Goal: Task Accomplishment & Management: Manage account settings

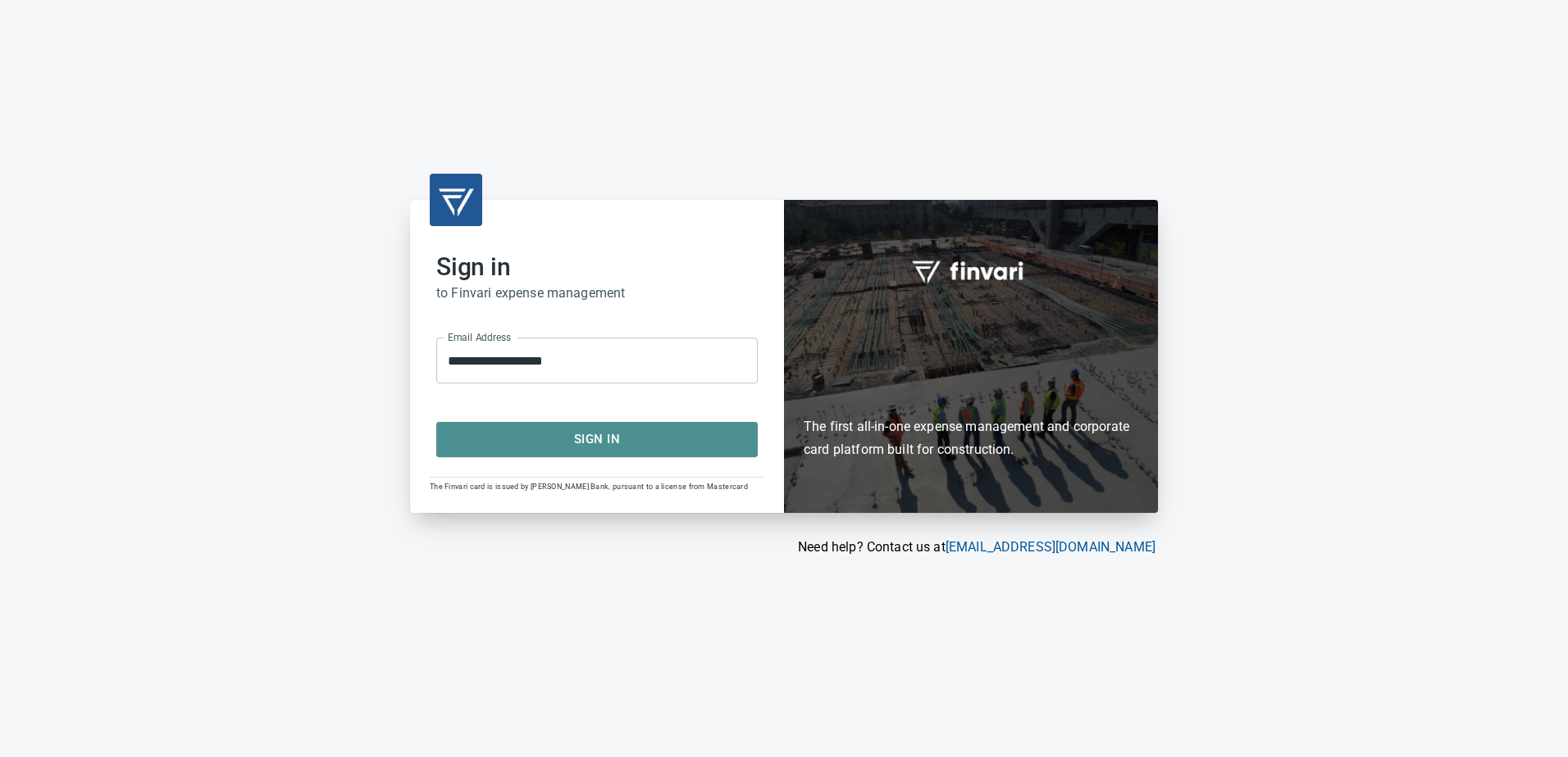
click at [589, 437] on span "Sign In" at bounding box center [597, 439] width 285 height 22
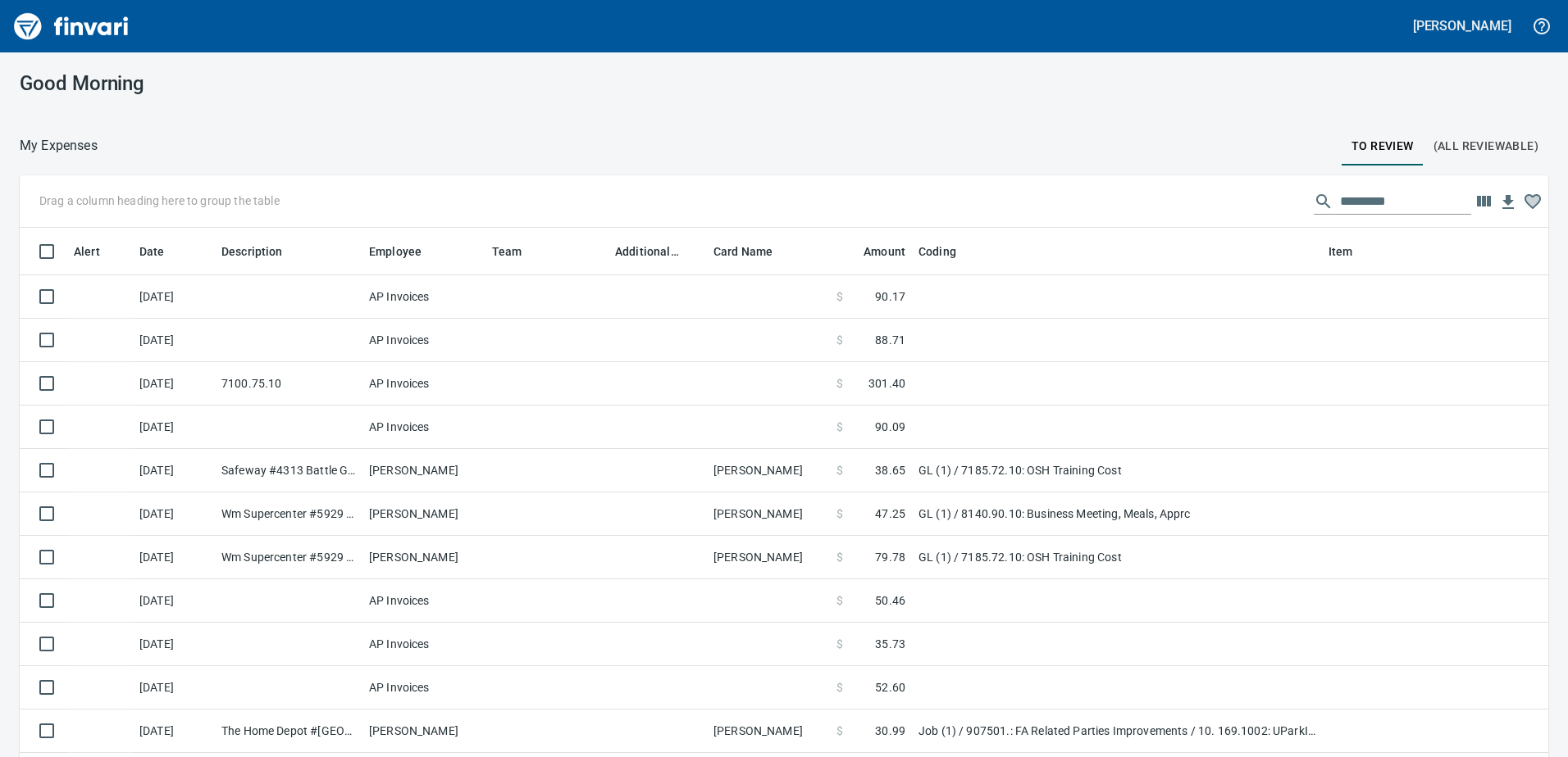
scroll to position [2, 2]
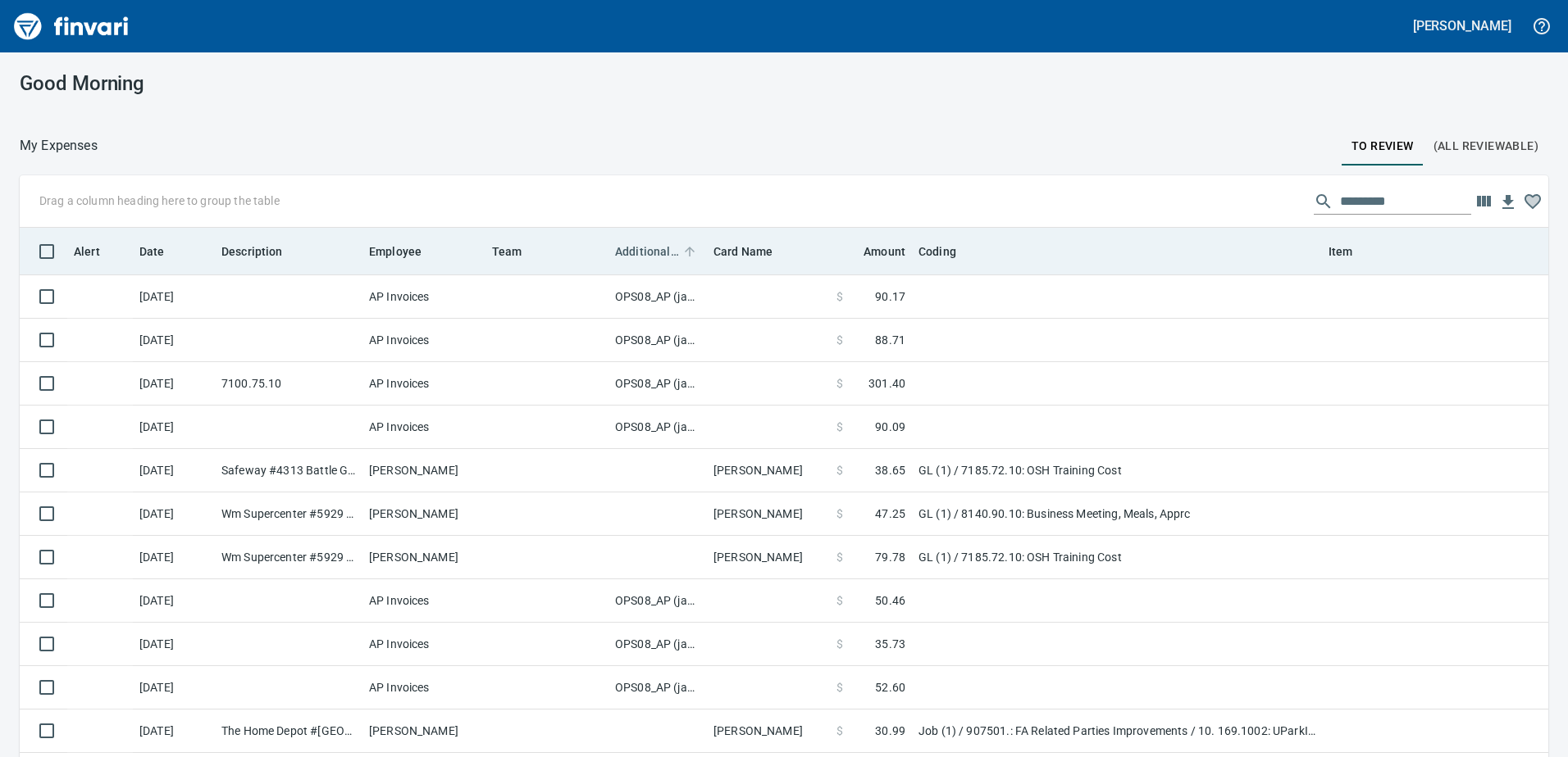
click at [660, 254] on span "Additional Reviewer" at bounding box center [648, 252] width 64 height 20
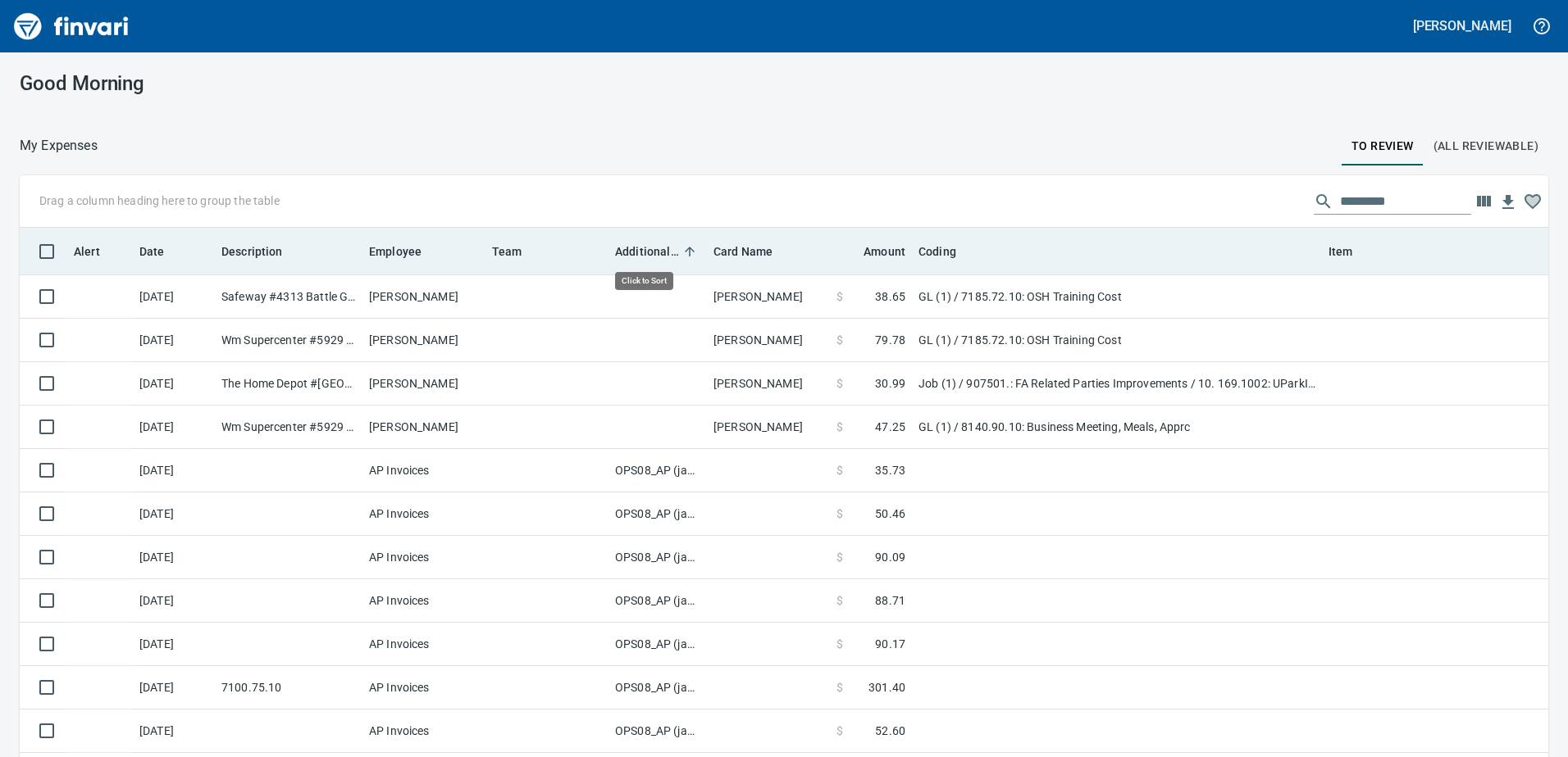
click at [660, 253] on span "Additional Reviewer" at bounding box center [648, 252] width 64 height 20
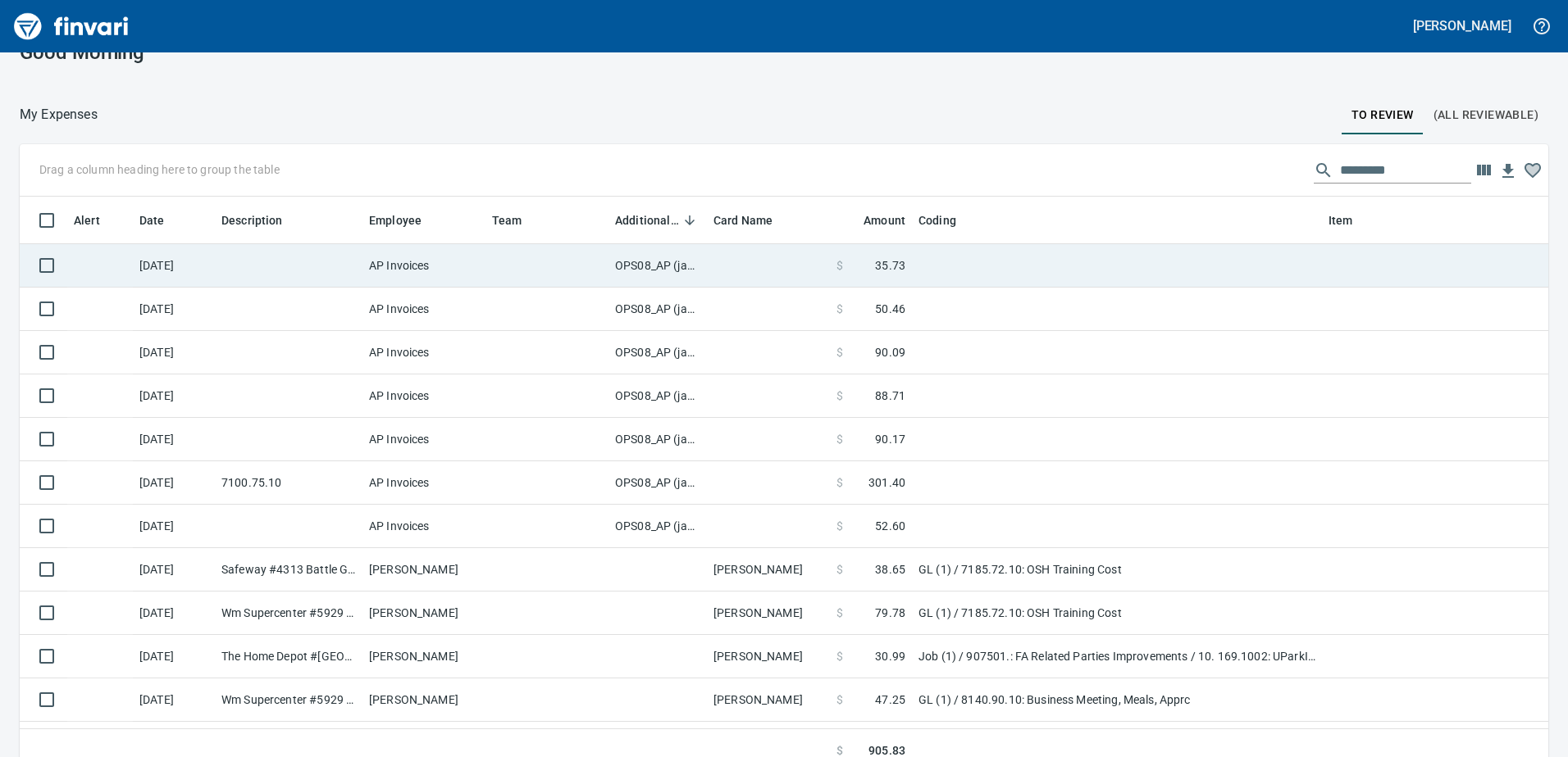
scroll to position [47, 0]
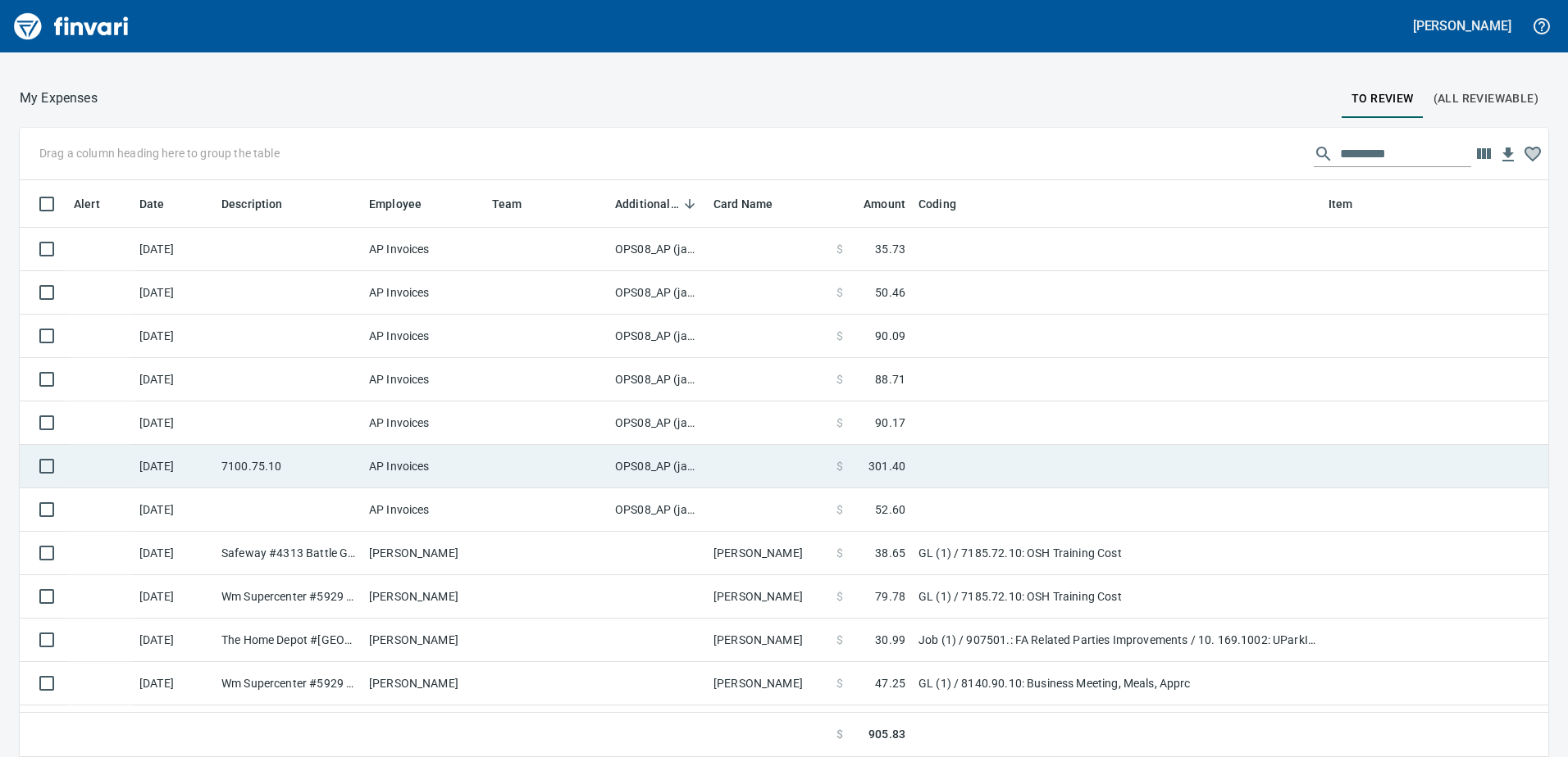
click at [672, 465] on td "OPS08_AP (janettep, samr)" at bounding box center [658, 467] width 98 height 44
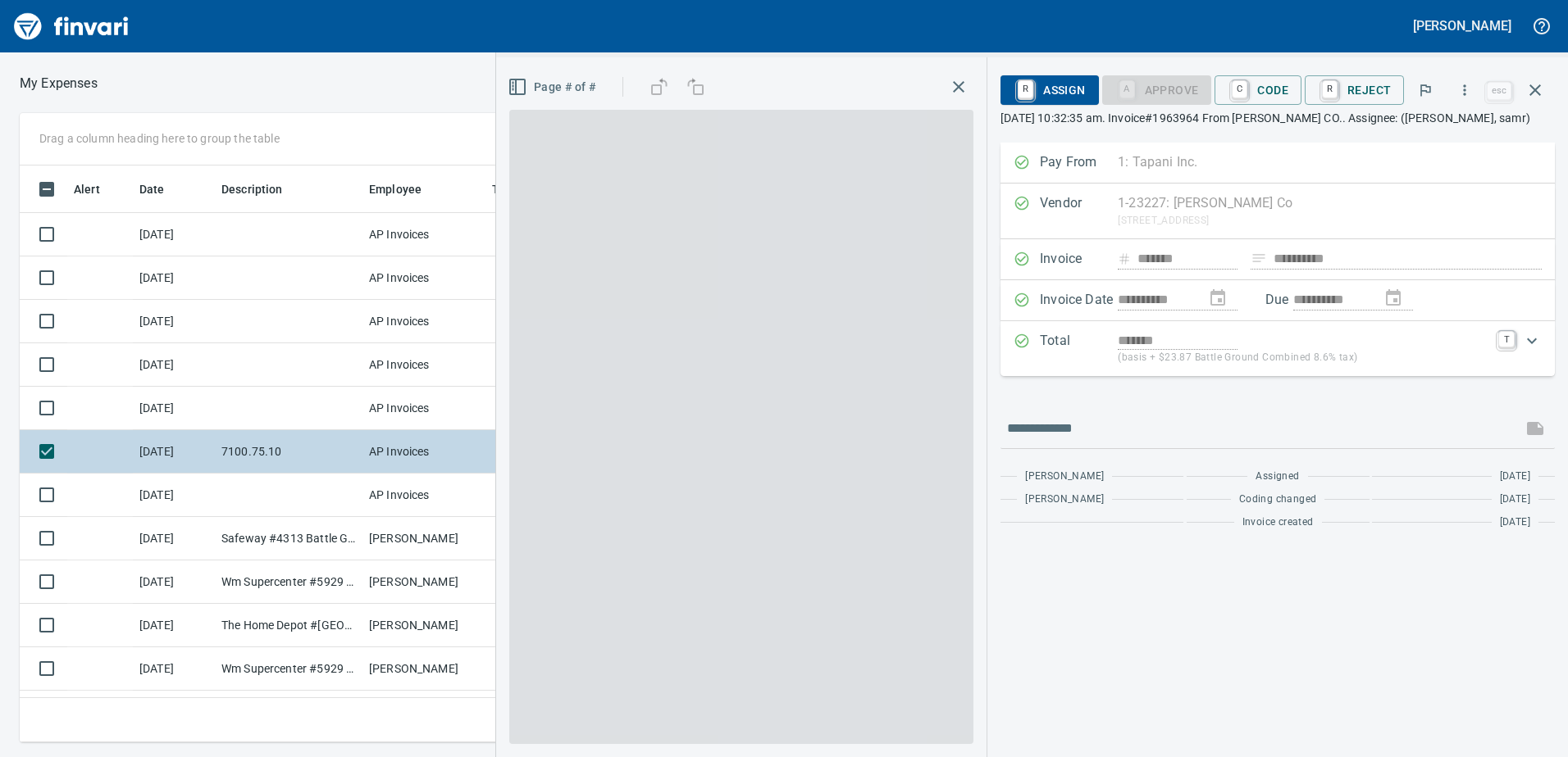
scroll to position [553, 1095]
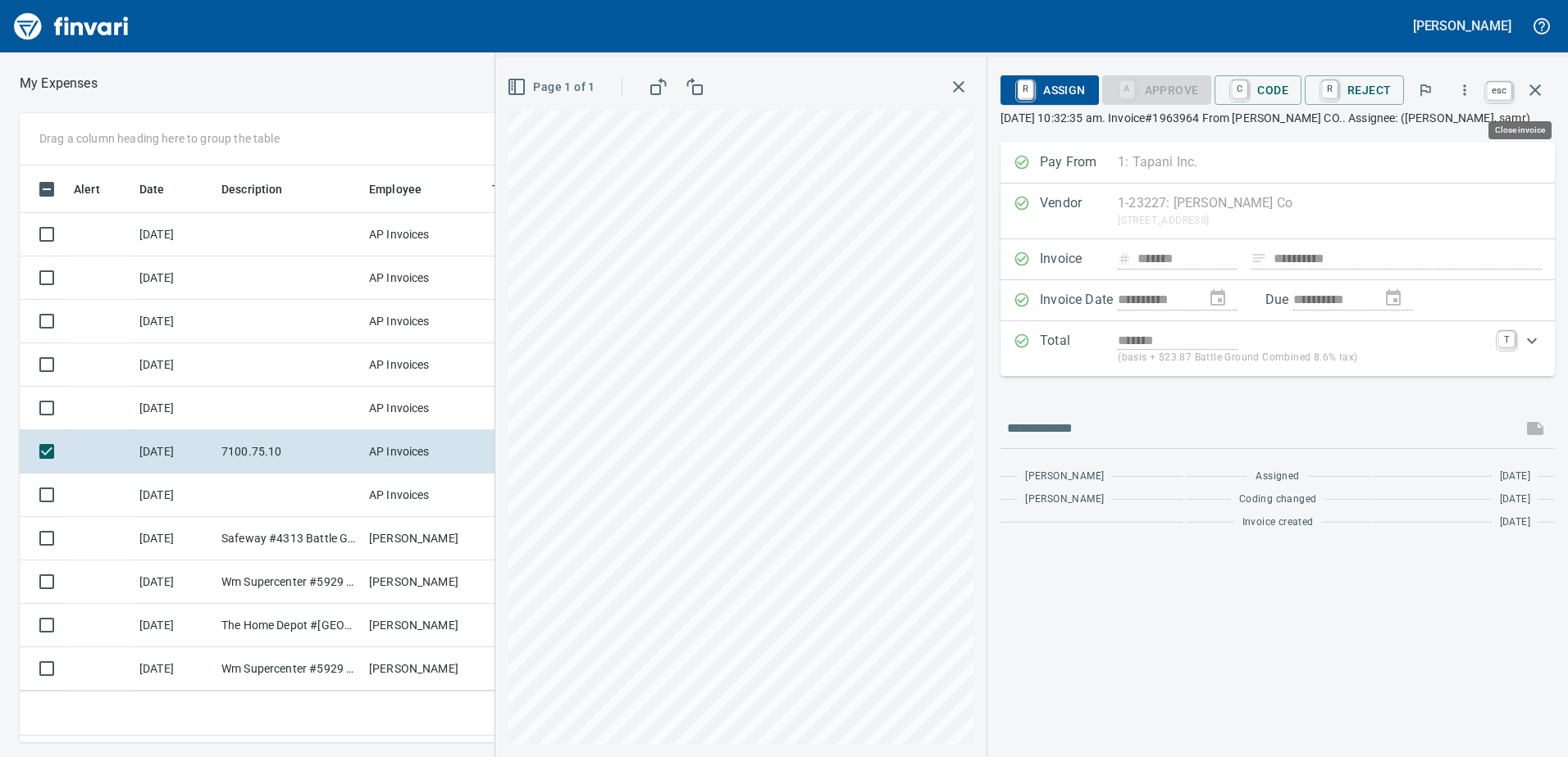
click at [1541, 84] on icon "button" at bounding box center [1535, 90] width 20 height 20
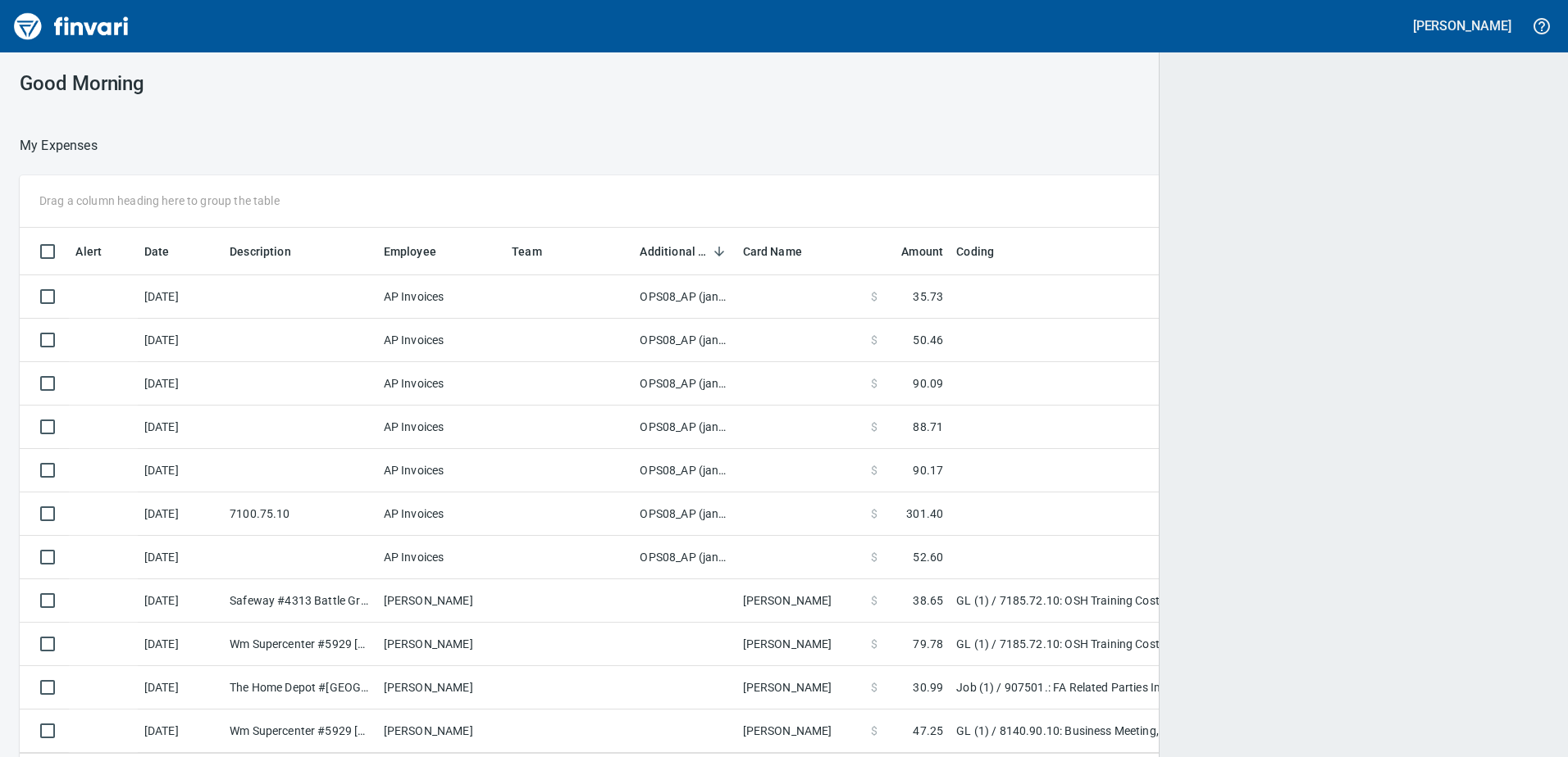
scroll to position [2, 2]
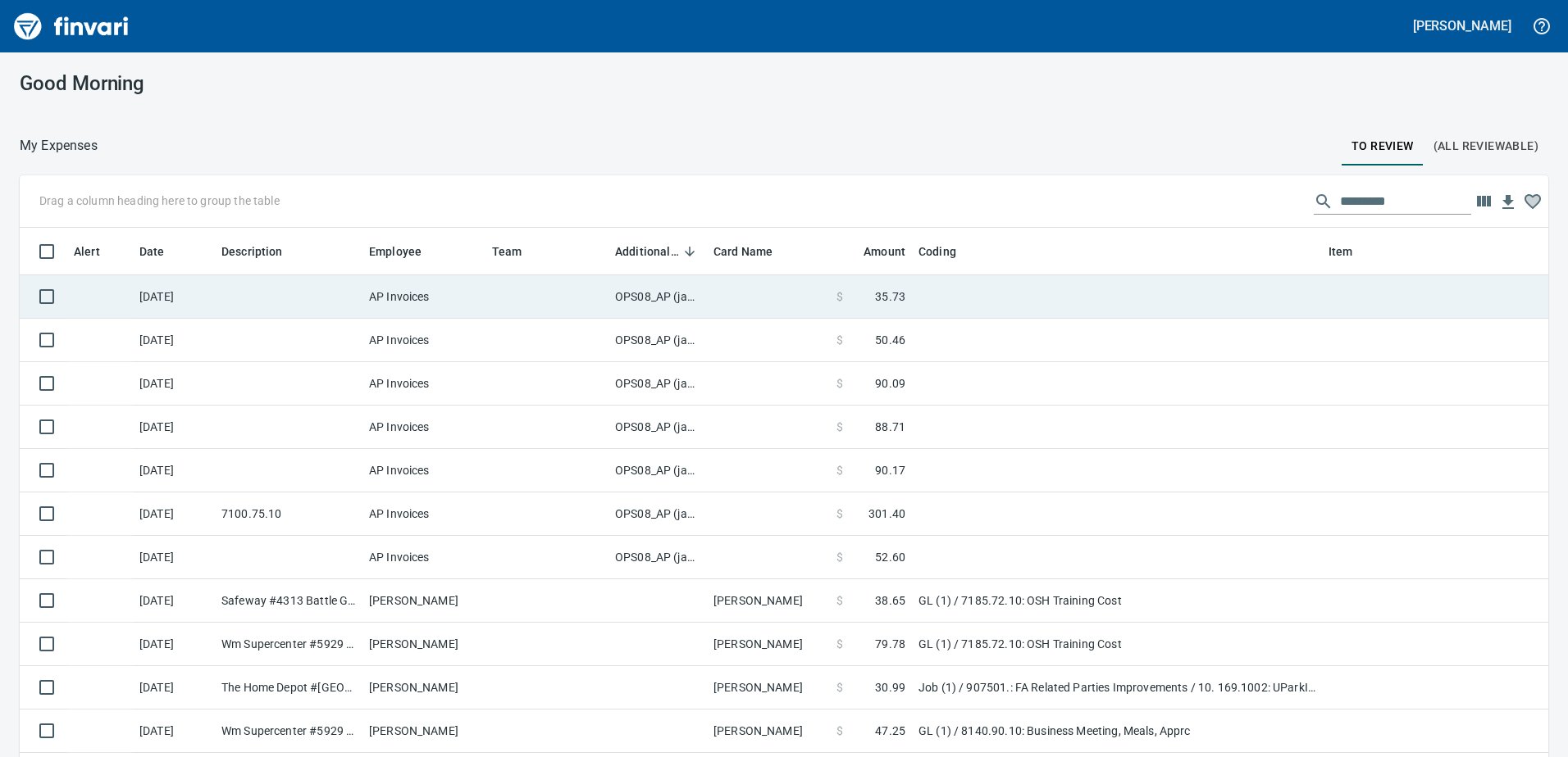
click at [630, 291] on td "OPS08_AP (janettep, samr)" at bounding box center [658, 297] width 98 height 44
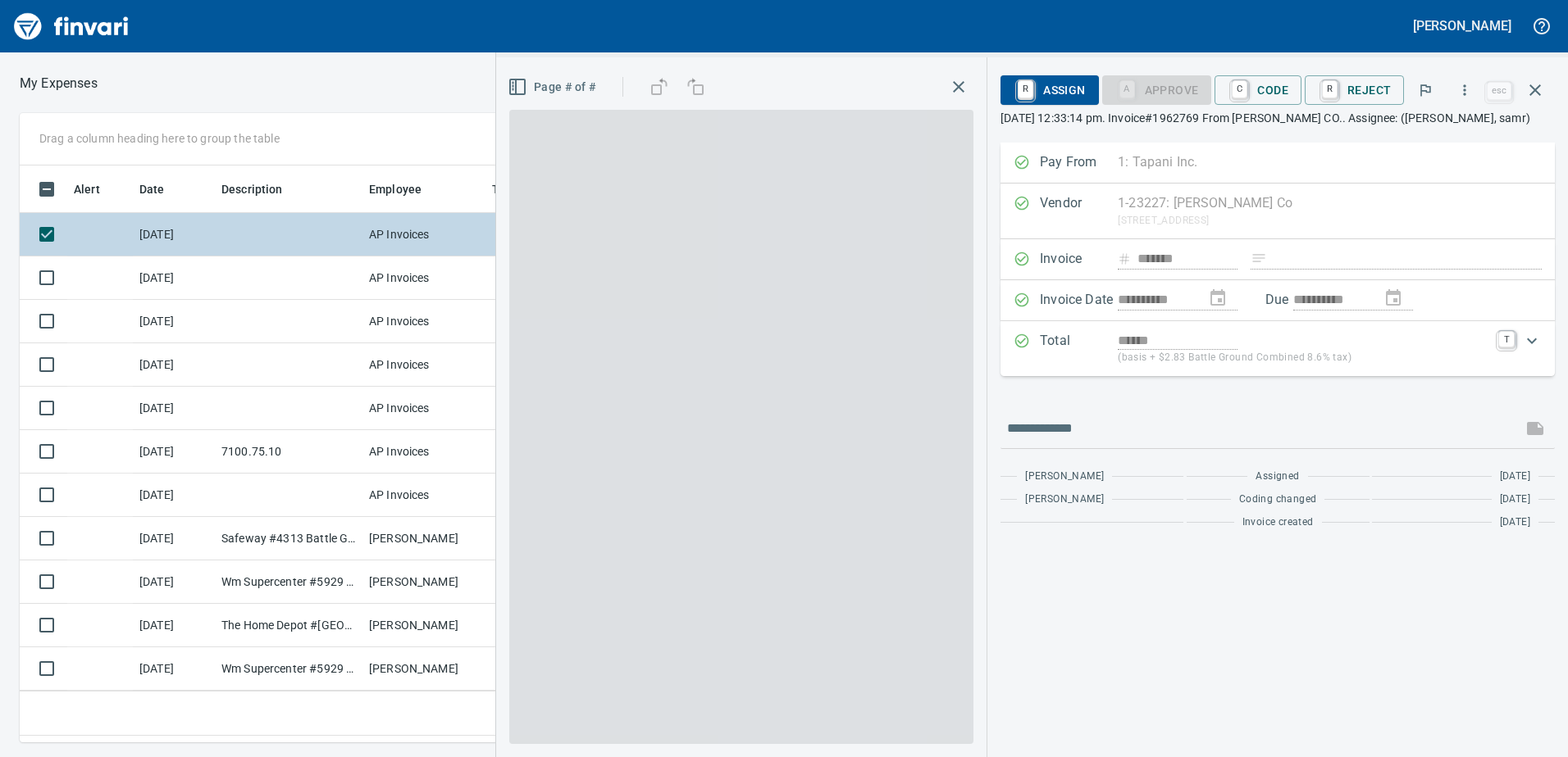
scroll to position [553, 1095]
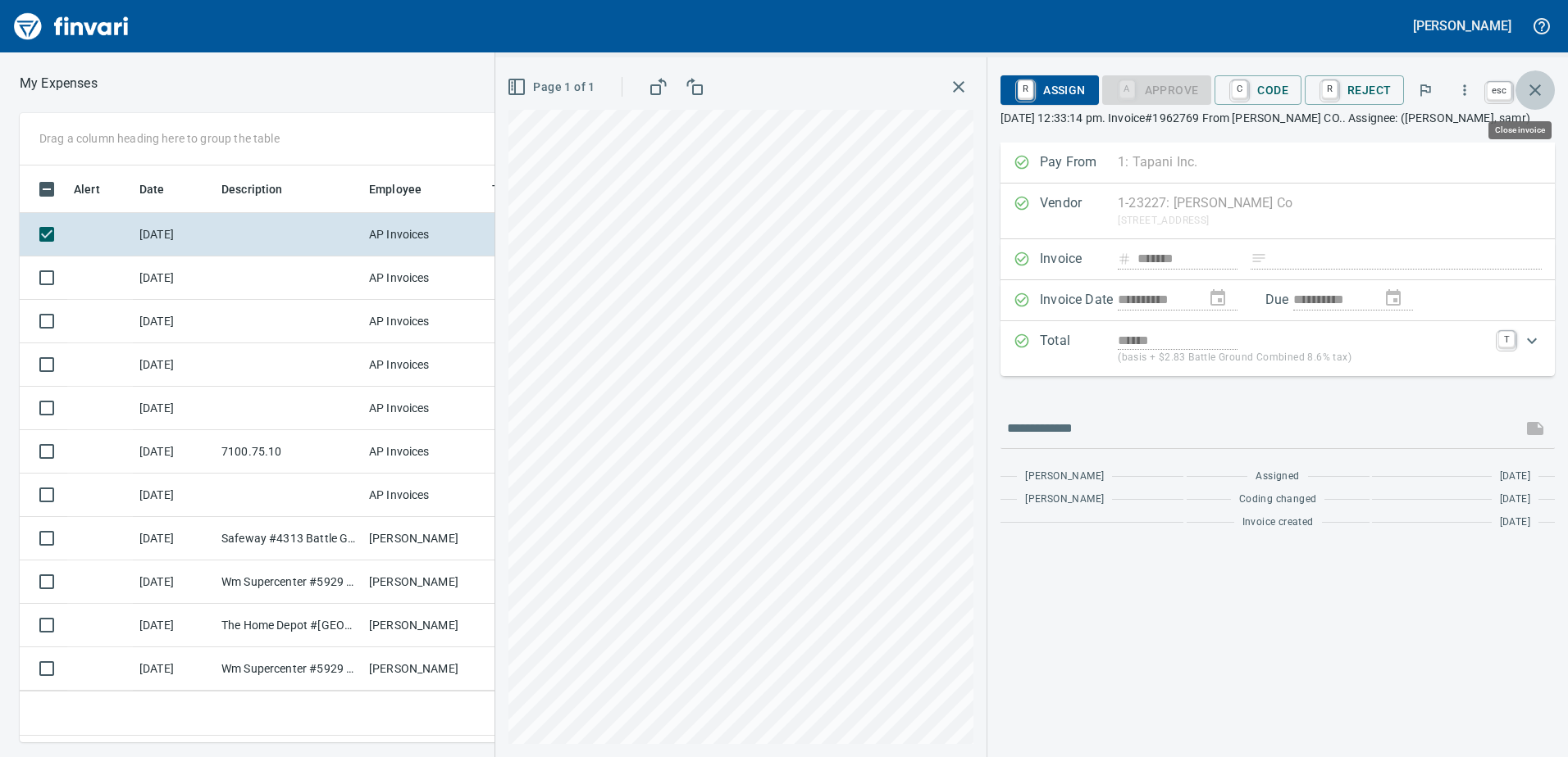
click at [1535, 89] on icon "button" at bounding box center [1536, 90] width 11 height 11
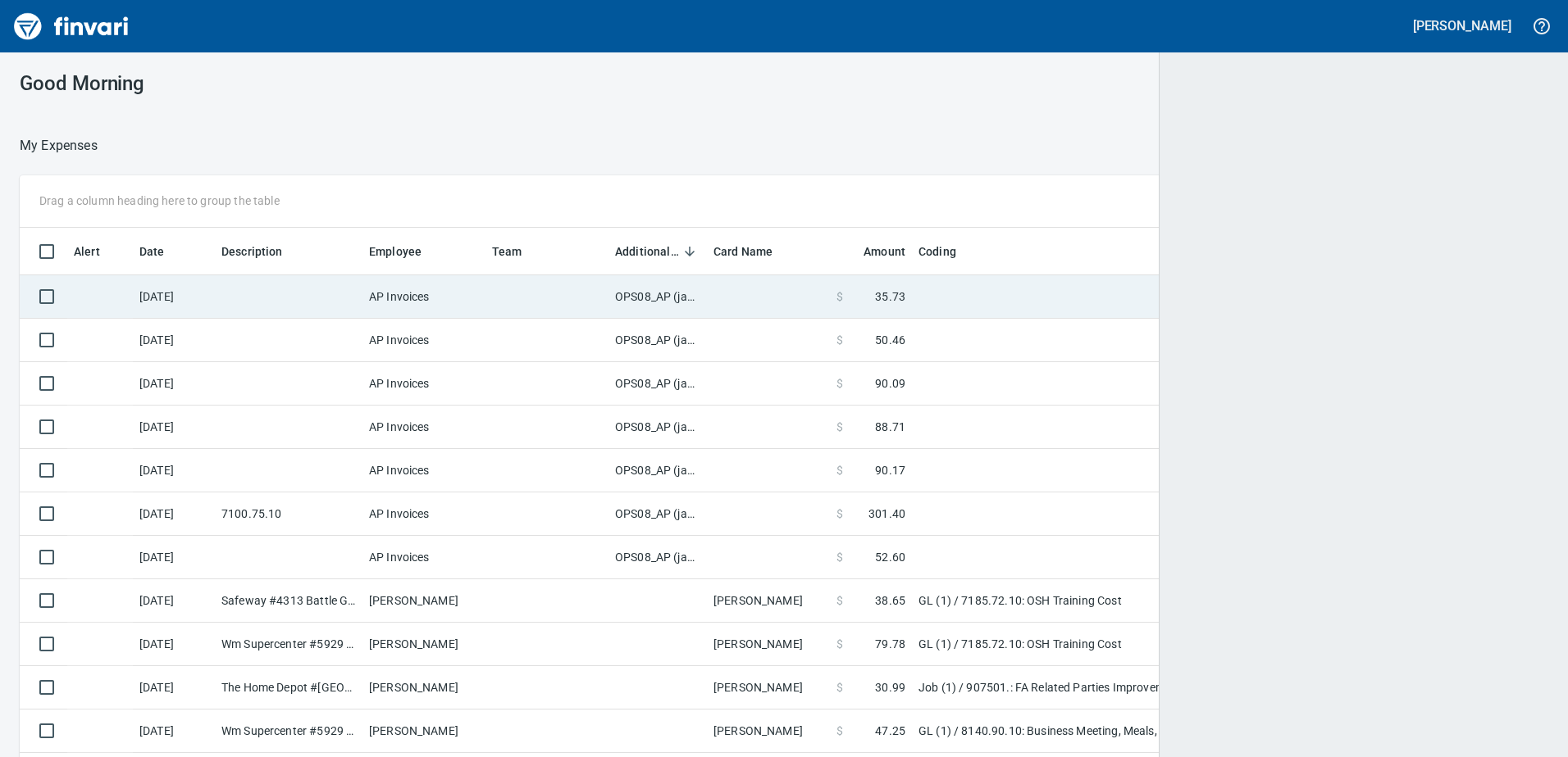
scroll to position [565, 1502]
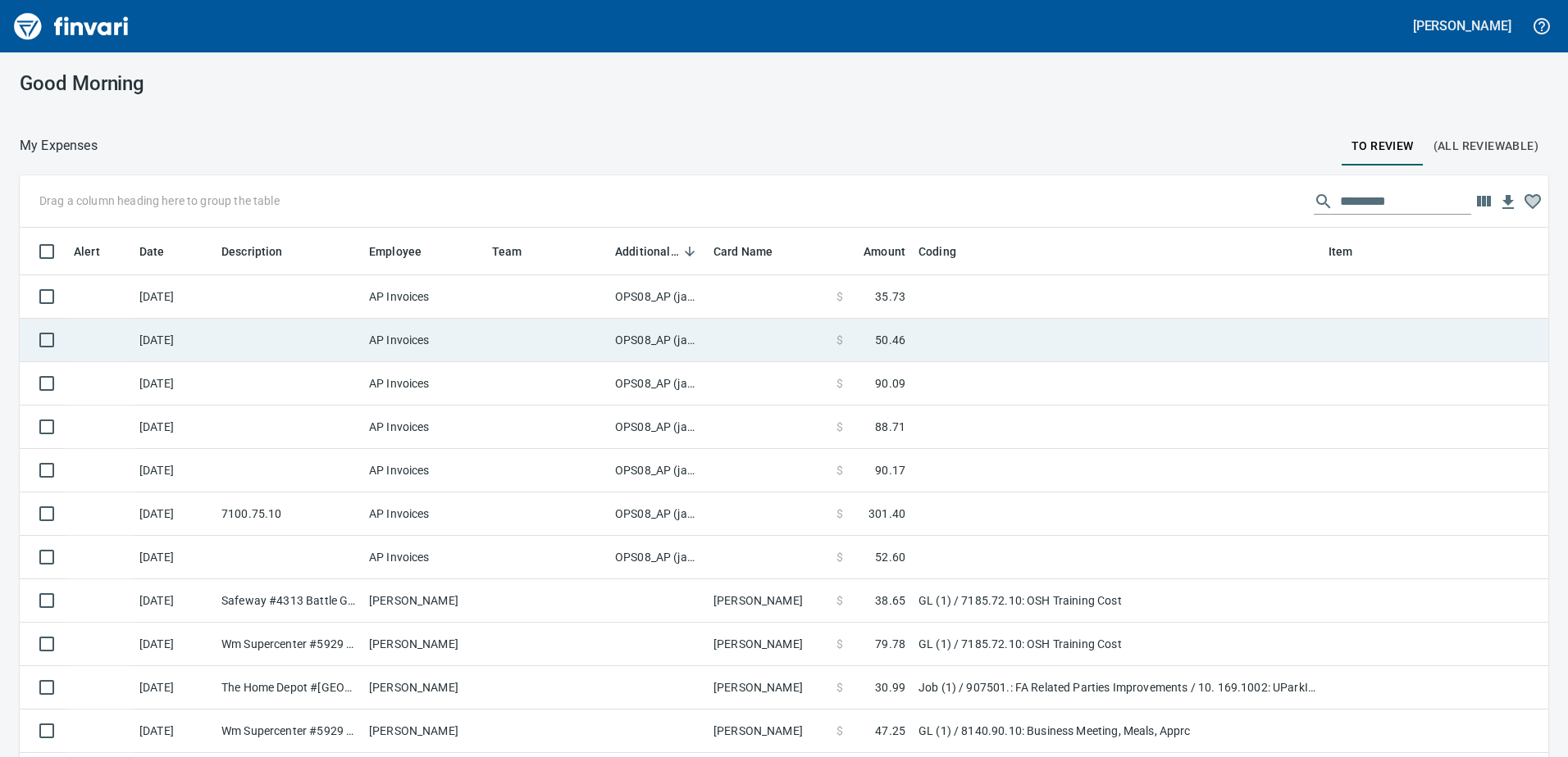
click at [668, 339] on td "OPS08_AP (janettep, samr)" at bounding box center [658, 341] width 98 height 44
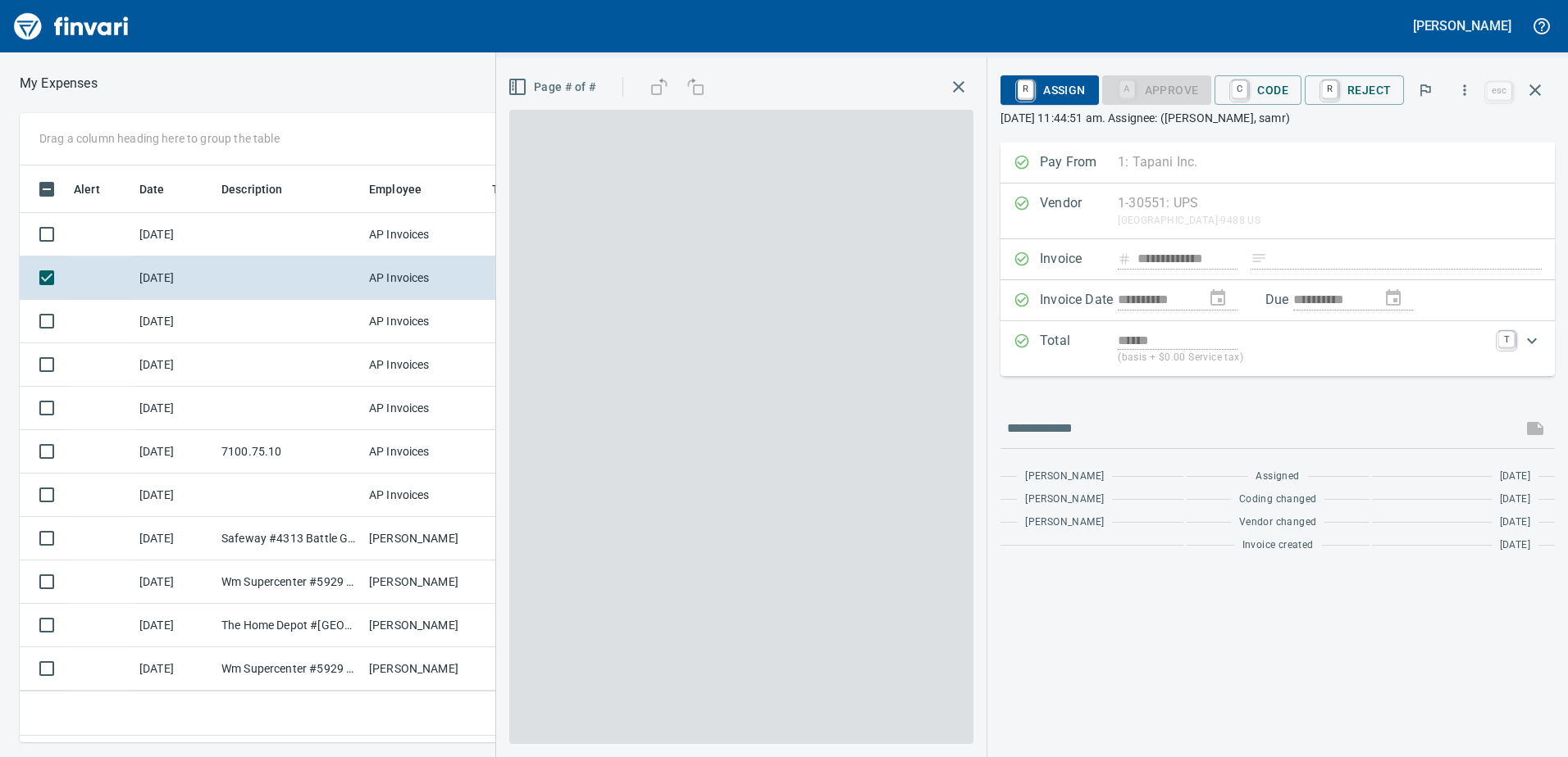
scroll to position [553, 1095]
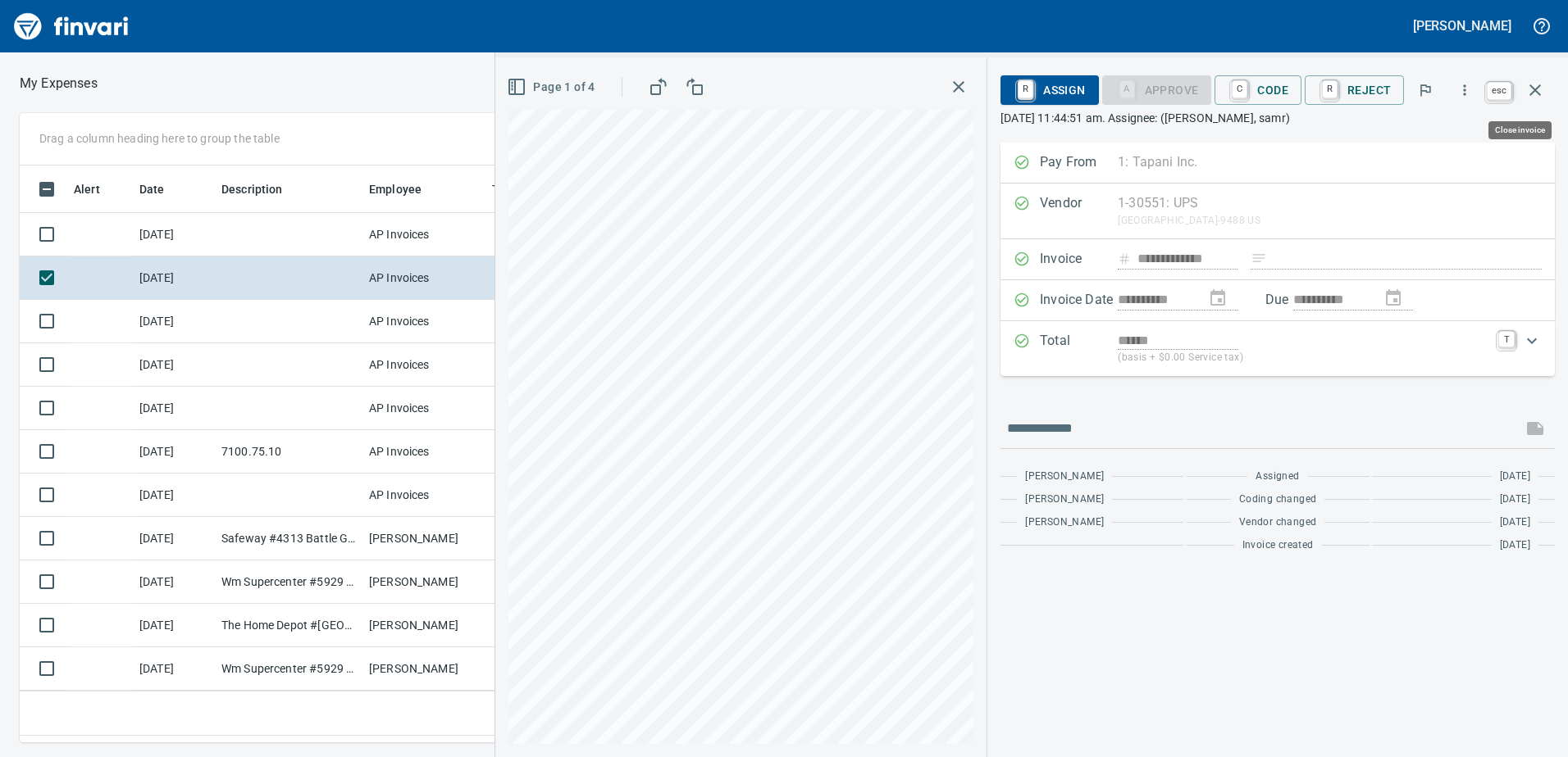
click at [1537, 82] on icon "button" at bounding box center [1535, 90] width 20 height 20
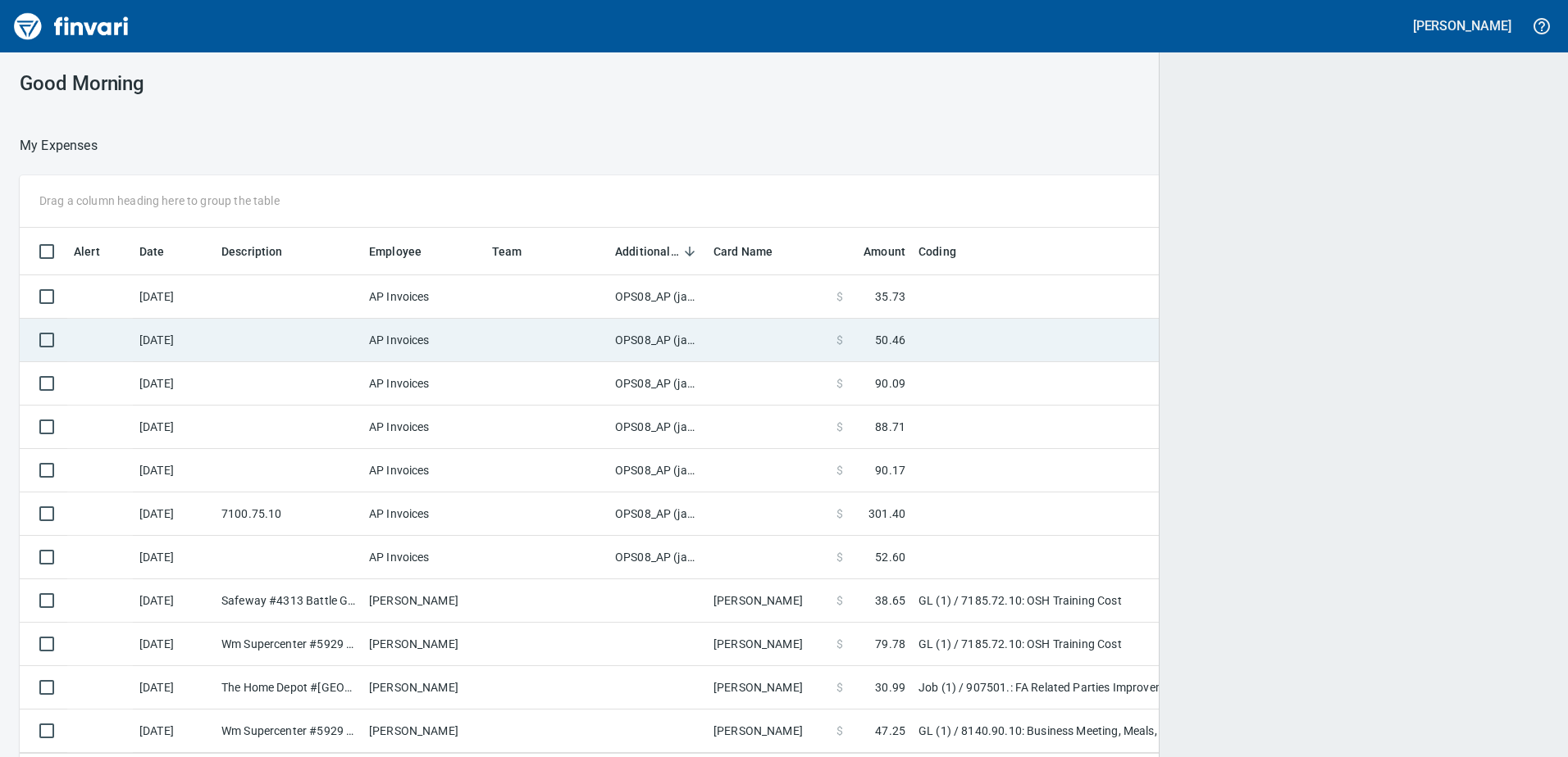
scroll to position [565, 1505]
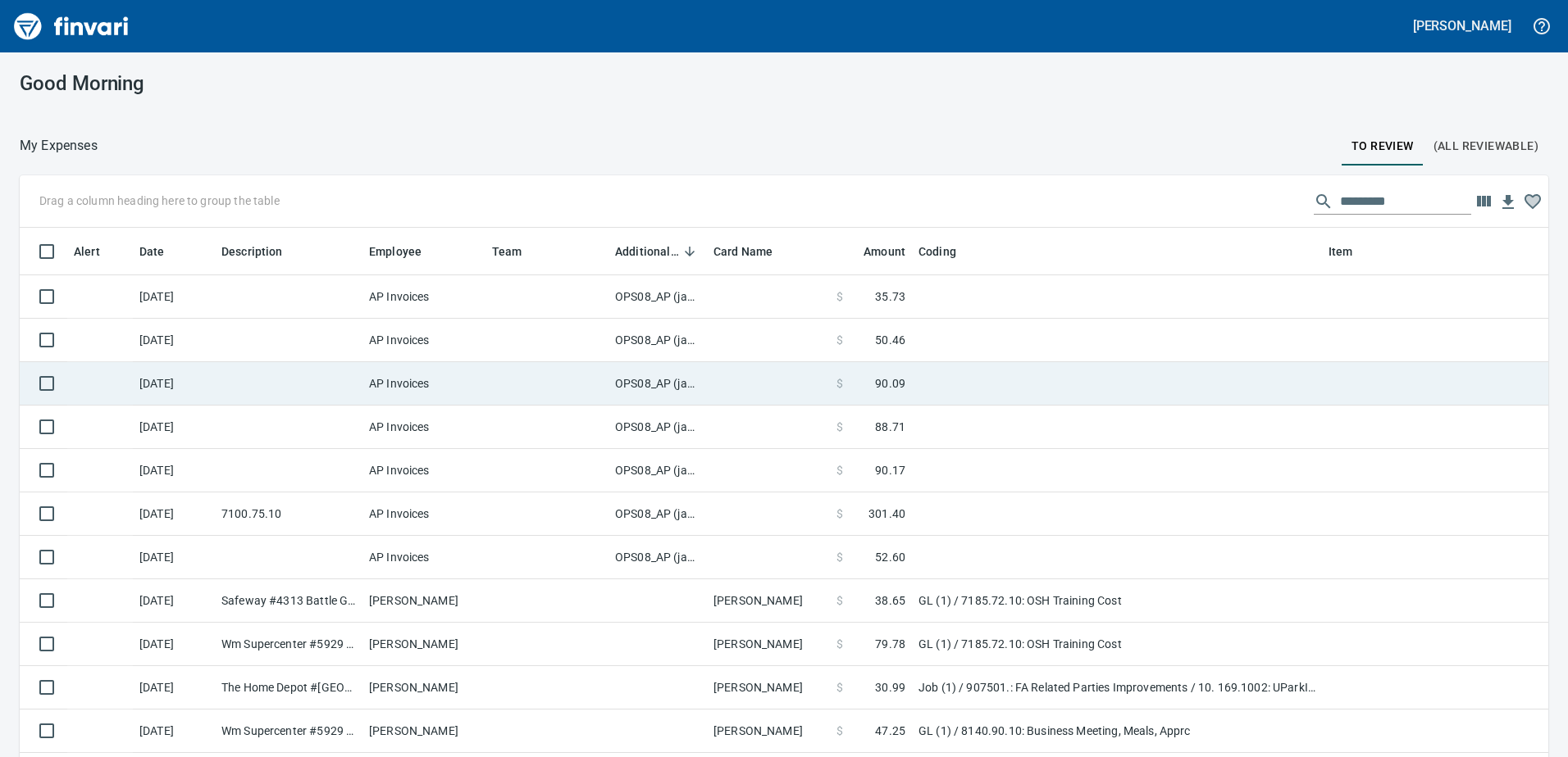
click at [667, 387] on td "OPS08_AP (janettep, samr)" at bounding box center [658, 384] width 98 height 44
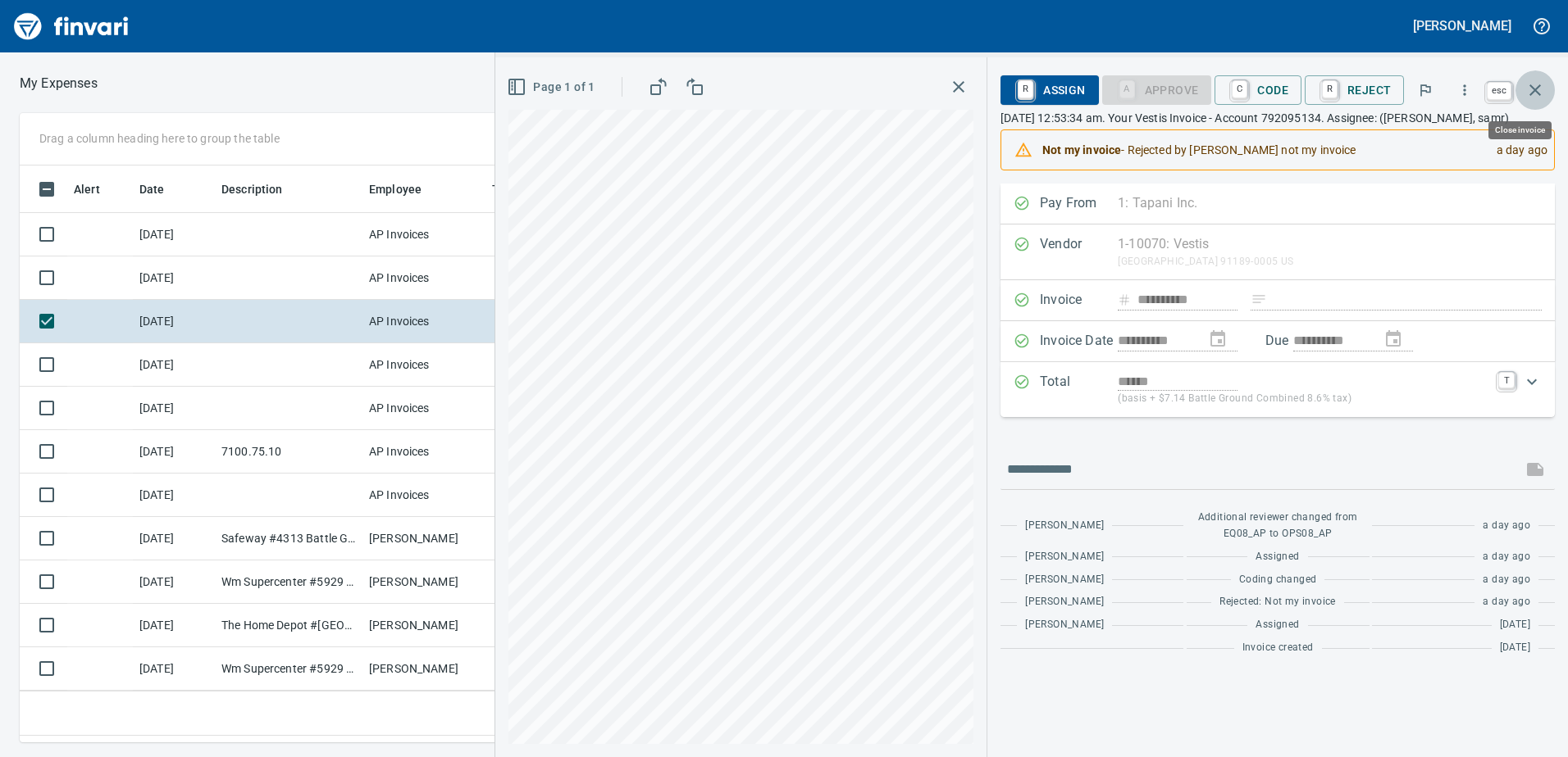
click at [1543, 94] on icon "button" at bounding box center [1535, 90] width 20 height 20
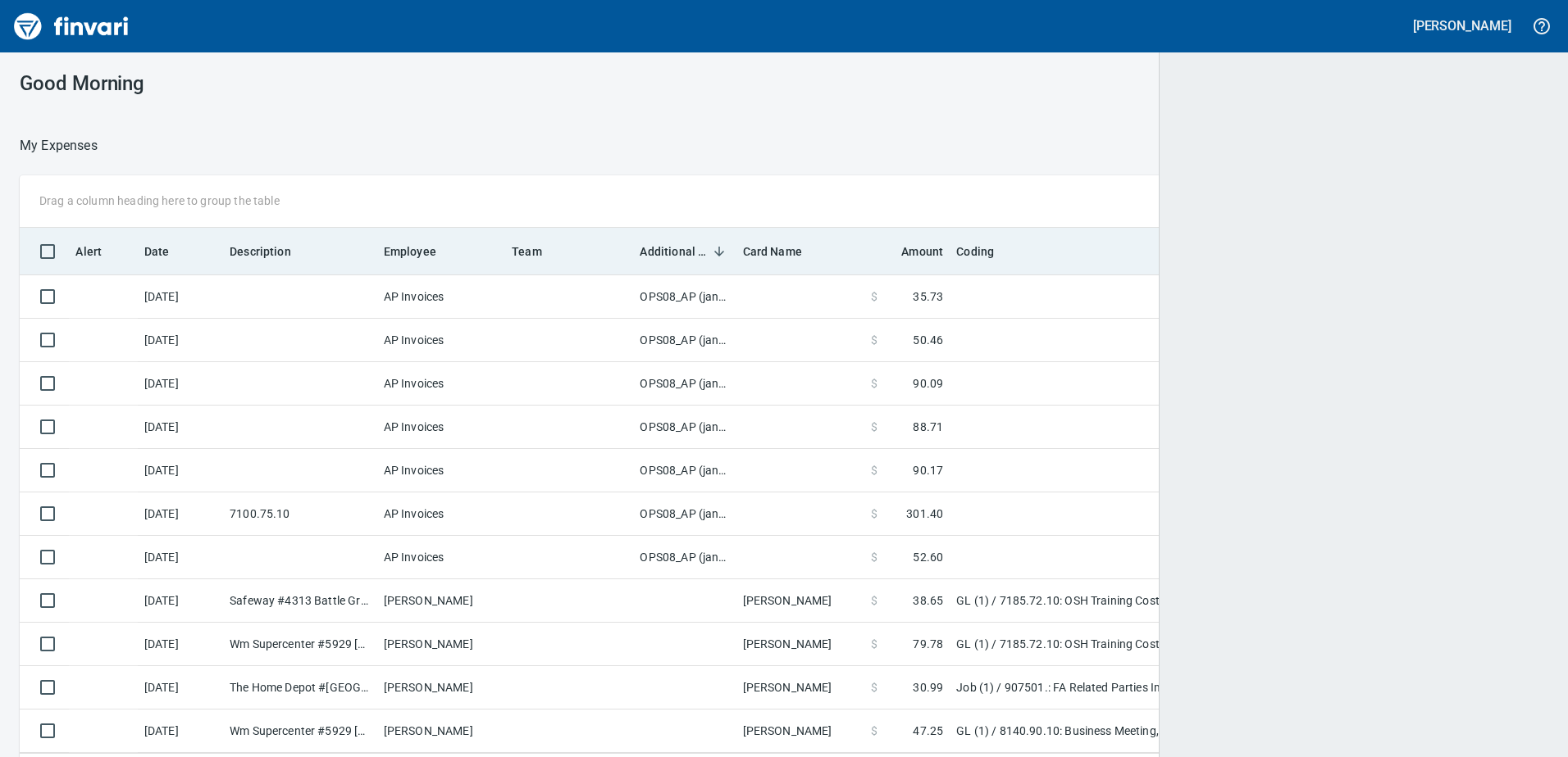
scroll to position [565, 1501]
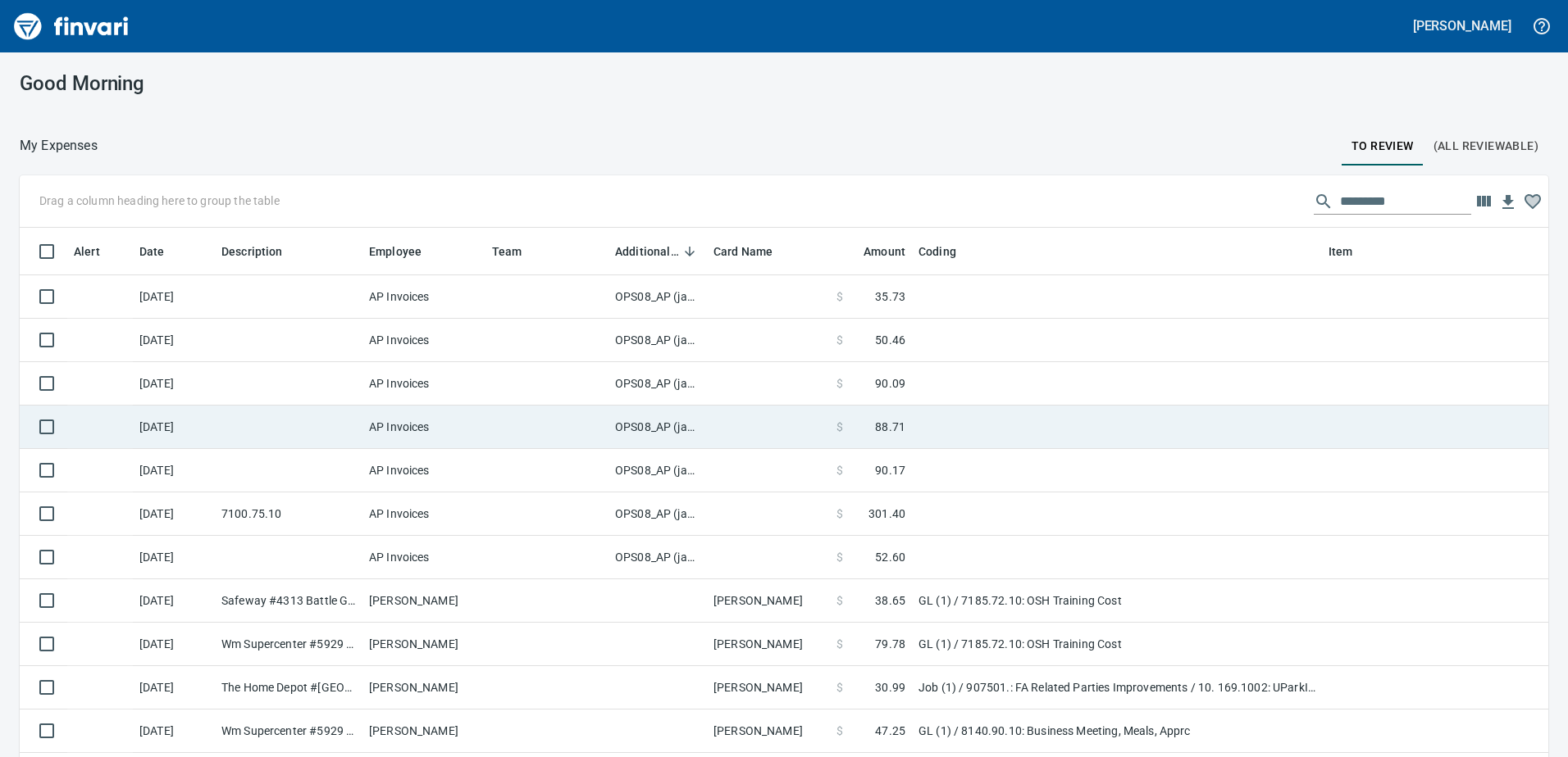
click at [635, 426] on td "OPS08_AP (janettep, samr)" at bounding box center [658, 428] width 98 height 44
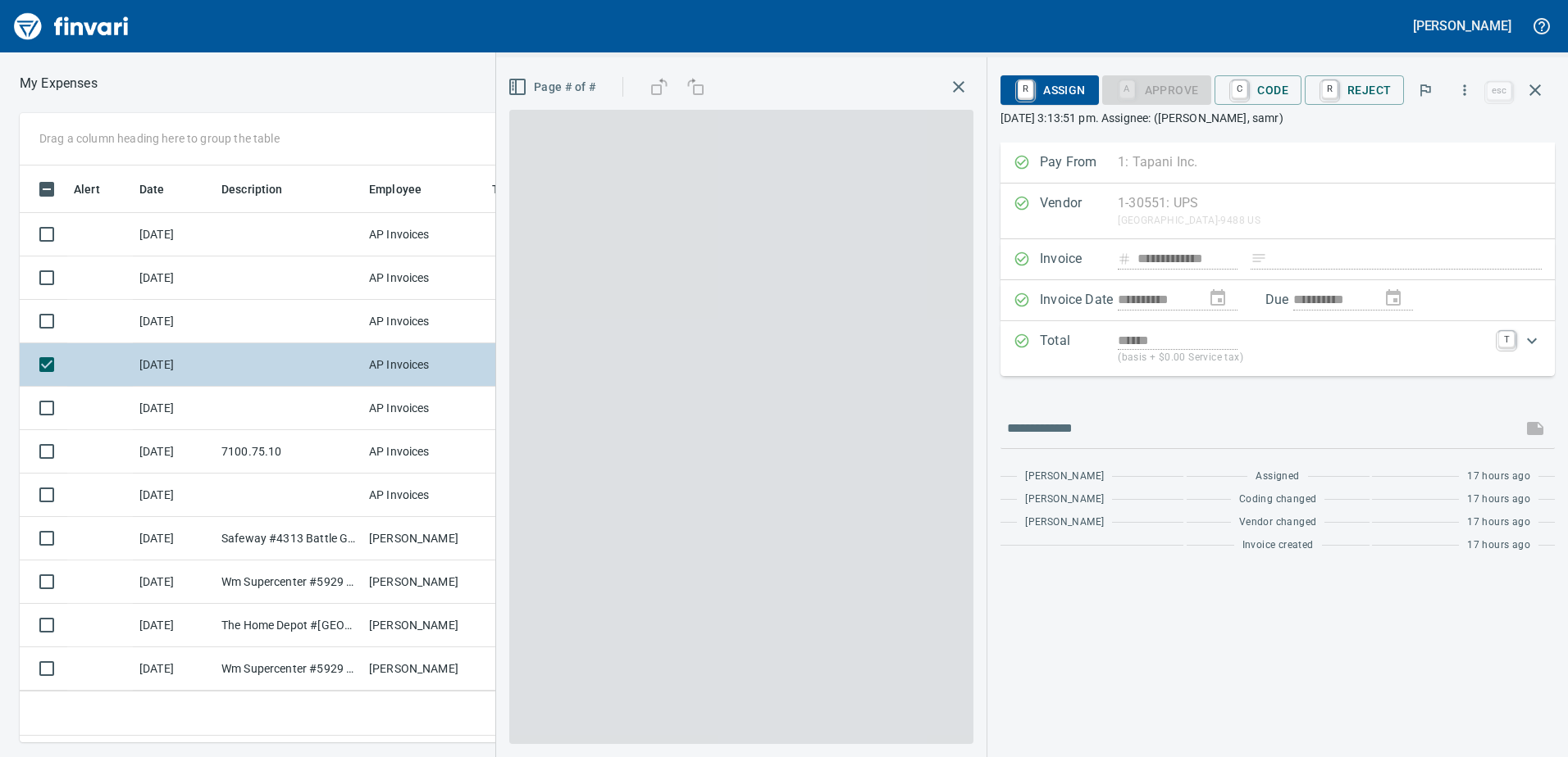
scroll to position [553, 1095]
